Goal: Task Accomplishment & Management: Use online tool/utility

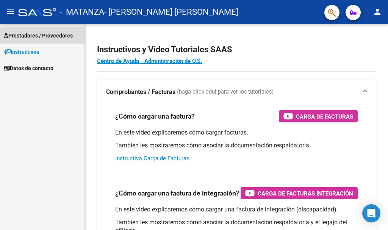
click at [22, 35] on span "Prestadores / Proveedores" at bounding box center [38, 35] width 69 height 8
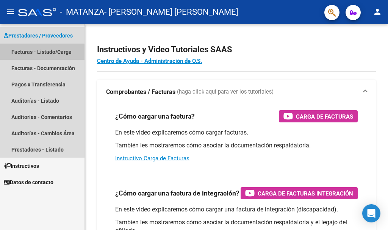
click at [40, 53] on link "Facturas - Listado/Carga" at bounding box center [42, 52] width 84 height 16
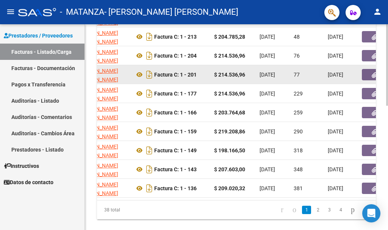
scroll to position [276, 0]
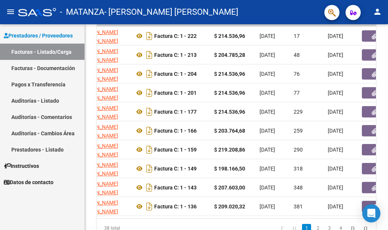
click at [378, 11] on mat-icon "person" at bounding box center [376, 11] width 9 height 9
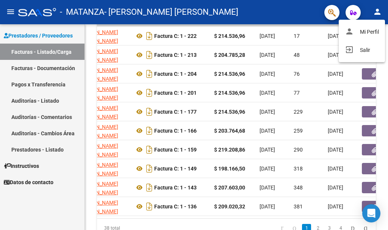
click at [25, 86] on div at bounding box center [194, 115] width 388 height 230
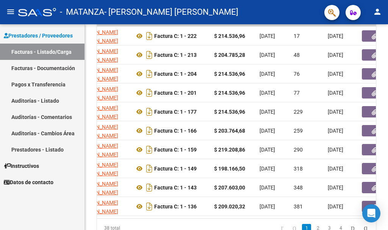
click at [25, 82] on link "Pagos x Transferencia" at bounding box center [42, 84] width 84 height 16
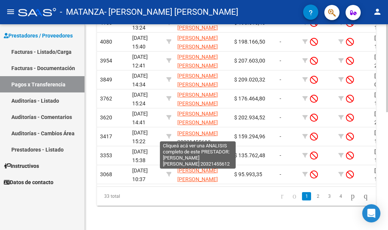
scroll to position [10, 0]
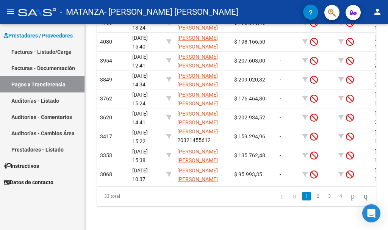
click at [30, 81] on link "Pagos x Transferencia" at bounding box center [42, 84] width 84 height 16
click at [51, 84] on link "Pagos x Transferencia" at bounding box center [42, 84] width 84 height 16
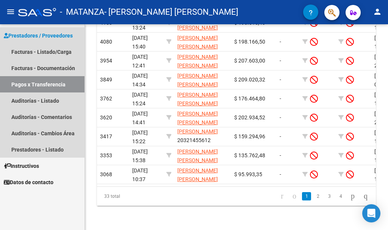
click at [51, 84] on link "Pagos x Transferencia" at bounding box center [42, 84] width 84 height 16
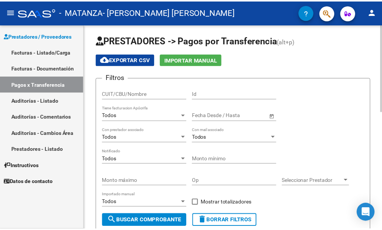
scroll to position [0, 0]
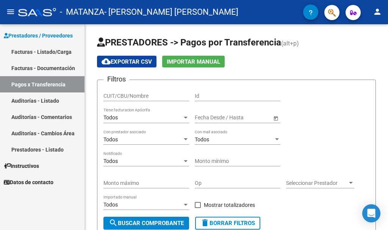
click at [378, 11] on mat-icon "person" at bounding box center [376, 11] width 9 height 9
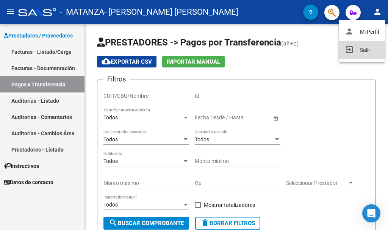
click at [363, 50] on button "exit_to_app Salir" at bounding box center [361, 50] width 46 height 18
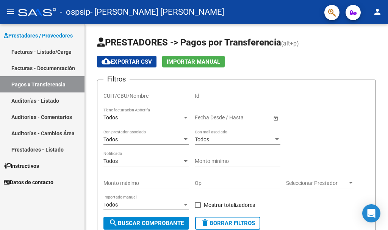
click at [23, 51] on link "Facturas - Listado/Carga" at bounding box center [42, 52] width 84 height 16
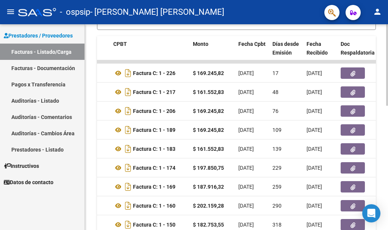
scroll to position [238, 0]
